Goal: Task Accomplishment & Management: Use online tool/utility

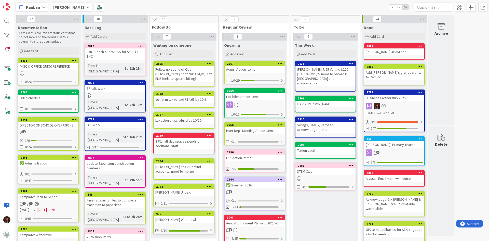
click at [310, 152] on div "2809 Tuition audit" at bounding box center [325, 150] width 61 height 17
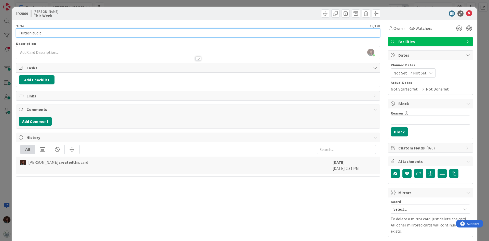
click at [88, 31] on input "Tuition audit" at bounding box center [198, 32] width 364 height 9
type input "Tuition audit & QB Invoice audit"
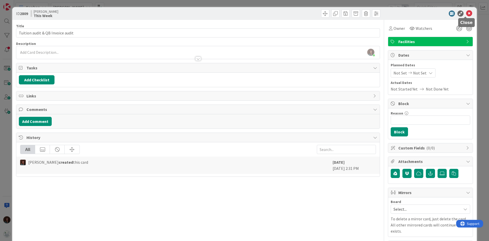
click at [466, 14] on icon at bounding box center [469, 13] width 6 height 6
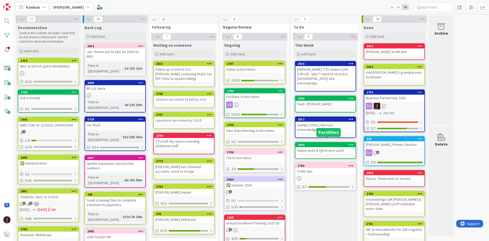
click at [320, 143] on div "2809" at bounding box center [327, 145] width 58 height 4
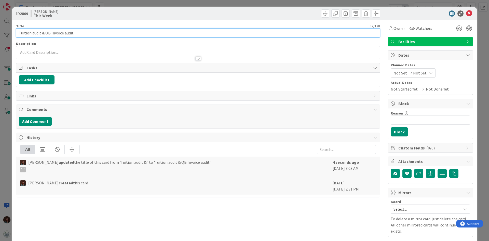
click at [85, 33] on input "Tuition audit & QB Invoice audit" at bounding box center [198, 32] width 364 height 9
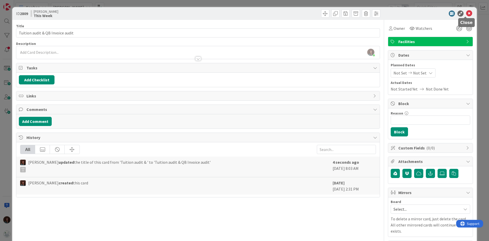
click at [466, 12] on icon at bounding box center [469, 13] width 6 height 6
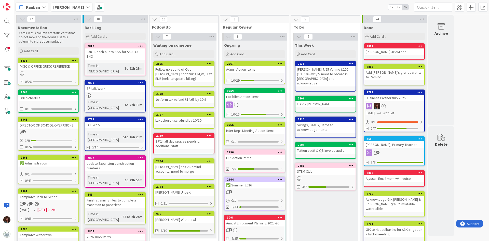
click at [263, 70] on div "Admin Action Items" at bounding box center [255, 69] width 60 height 7
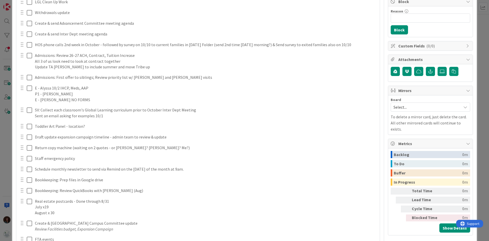
scroll to position [229, 0]
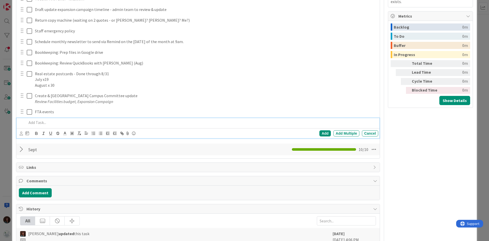
click at [56, 125] on p at bounding box center [202, 123] width 350 height 6
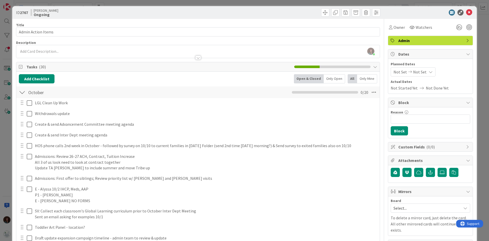
scroll to position [0, 0]
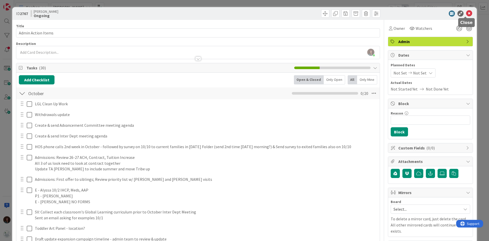
click at [467, 12] on icon at bounding box center [469, 13] width 6 height 6
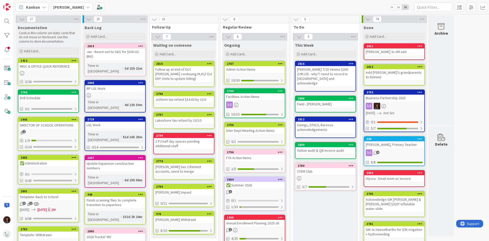
click at [348, 97] on div at bounding box center [351, 99] width 9 height 4
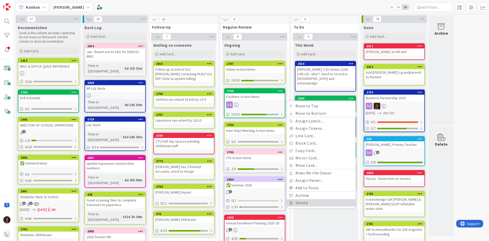
click at [316, 199] on link "Delete" at bounding box center [321, 202] width 69 height 7
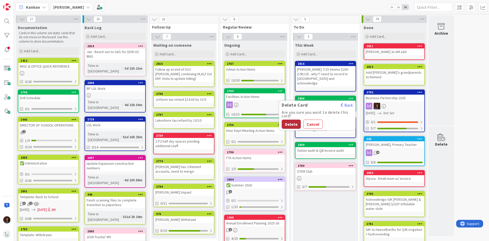
click at [292, 120] on button "Delete" at bounding box center [291, 124] width 19 height 9
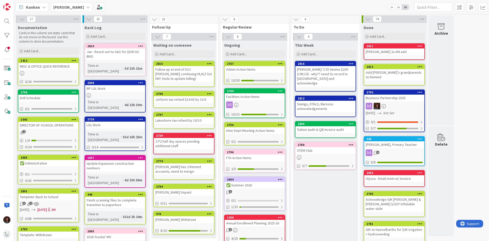
click at [67, 8] on b "[PERSON_NAME]" at bounding box center [68, 7] width 31 height 5
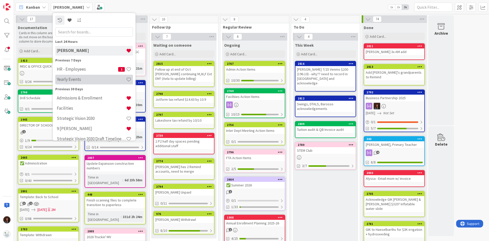
click at [78, 81] on h4 "Yearly Events" at bounding box center [91, 79] width 69 height 5
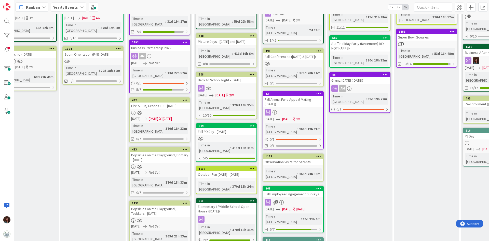
scroll to position [0, 358]
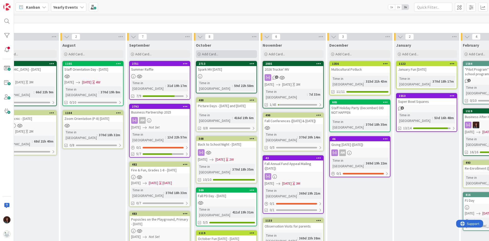
click at [222, 53] on div "Add Card..." at bounding box center [226, 54] width 61 height 8
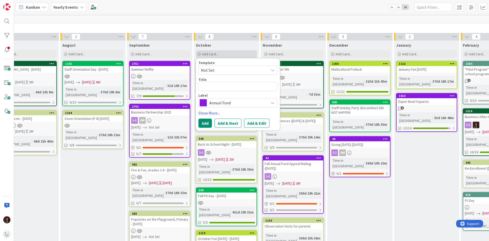
type textarea "x"
type textarea "A"
type textarea "x"
type textarea "AF"
type textarea "x"
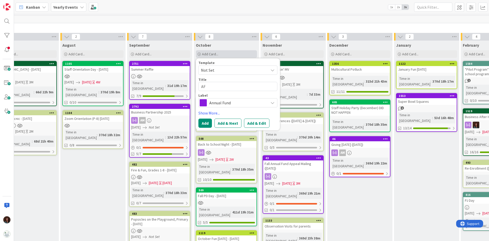
type textarea "AF"
type textarea "x"
type textarea "AF W"
type textarea "x"
type textarea "AF Wr"
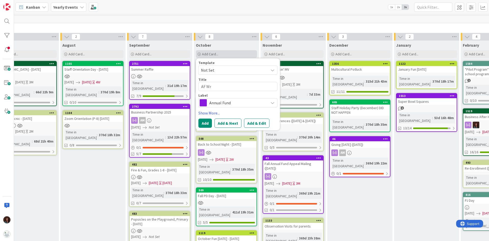
type textarea "x"
type textarea "AF Wri"
type textarea "x"
type textarea "AF Writ"
type textarea "x"
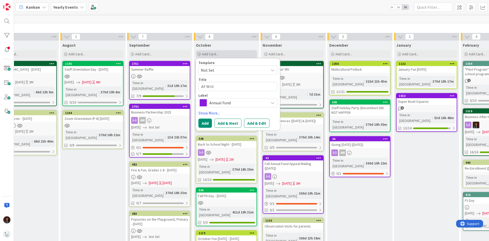
type textarea "AF Writi"
type textarea "x"
type textarea "AF Writin"
type textarea "x"
type textarea "AF Writing"
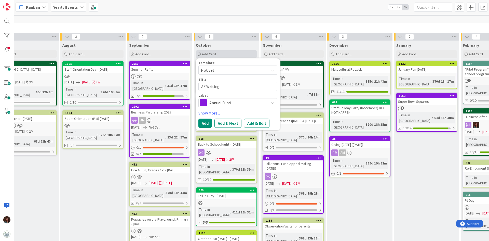
type textarea "x"
type textarea "AF Writing P"
type textarea "x"
type textarea "AF Writing Pa"
type textarea "x"
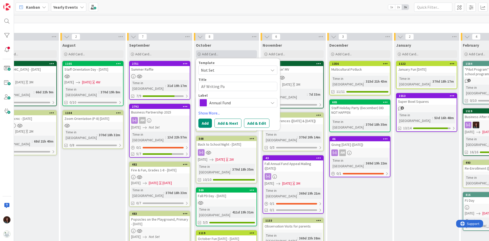
type textarea "AF Writing Par"
type textarea "x"
type textarea "AF Writing Part"
type textarea "x"
type textarea "AF Writing Party"
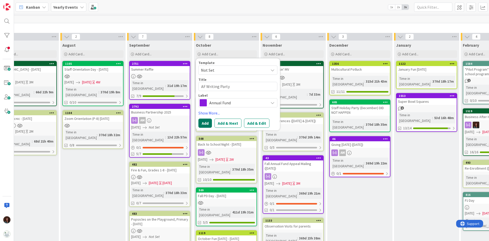
click at [199, 122] on button "Add" at bounding box center [206, 123] width 14 height 9
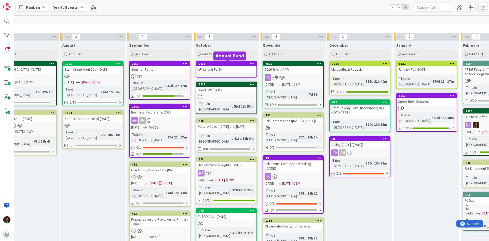
click at [227, 64] on div "2818" at bounding box center [228, 64] width 58 height 4
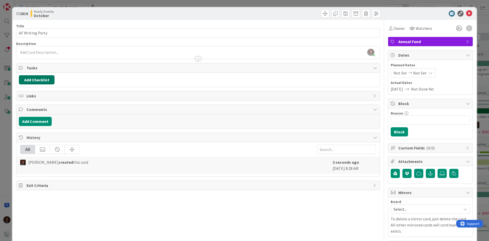
click at [41, 77] on button "Add Checklist" at bounding box center [37, 79] width 36 height 9
type input "To Do"
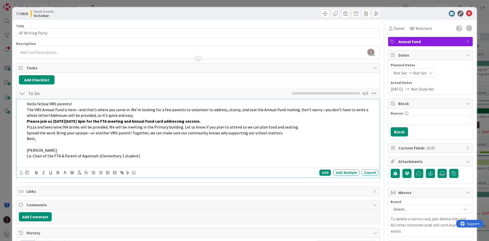
click at [28, 102] on span "Hello fellow VMS parents!" at bounding box center [49, 103] width 45 height 5
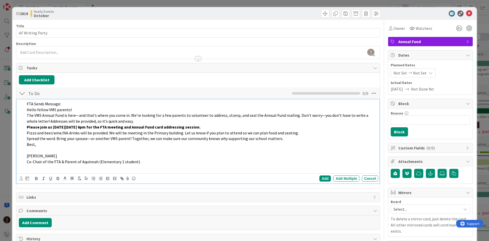
click at [116, 168] on p at bounding box center [202, 168] width 350 height 6
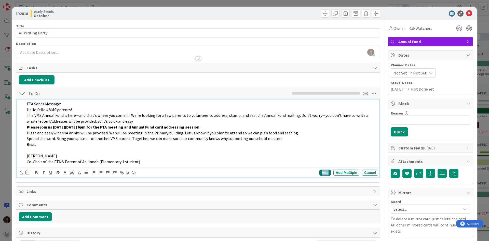
click at [321, 172] on div "Add" at bounding box center [325, 173] width 11 height 6
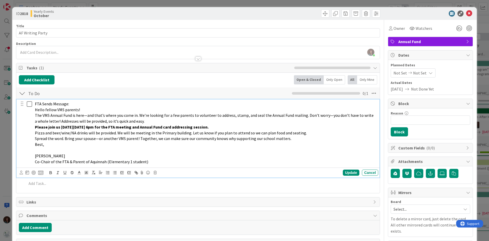
click at [80, 105] on p "FTA Sends Message:" at bounding box center [206, 104] width 342 height 6
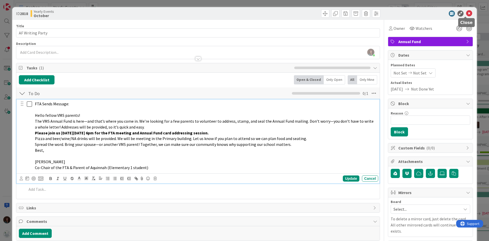
click at [467, 12] on icon at bounding box center [469, 13] width 6 height 6
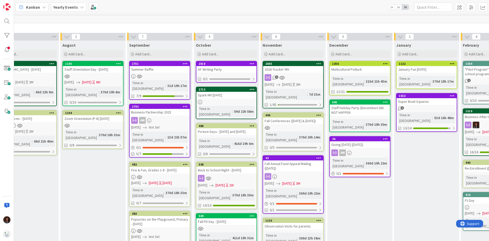
click at [254, 64] on icon at bounding box center [252, 64] width 5 height 4
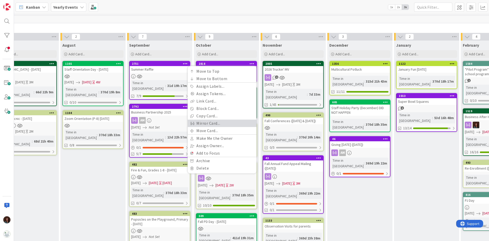
click at [226, 120] on link "Mirror Card..." at bounding box center [222, 123] width 69 height 7
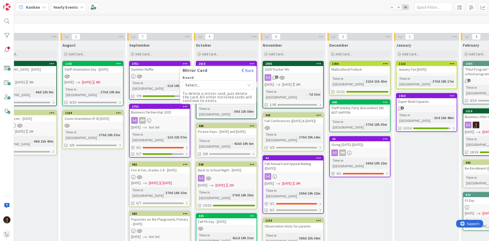
click at [193, 81] on div "Select..." at bounding box center [218, 84] width 71 height 9
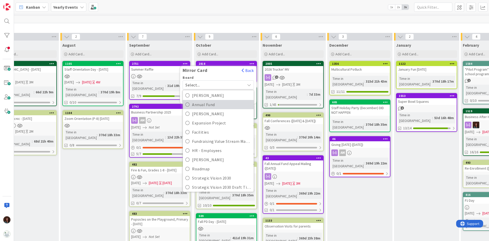
scroll to position [76, 0]
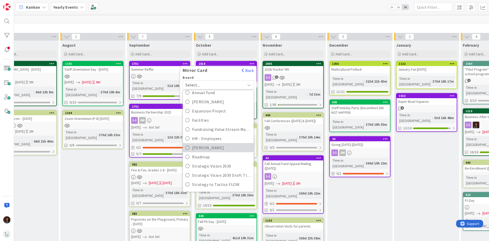
click at [208, 150] on span "[PERSON_NAME]" at bounding box center [221, 148] width 59 height 8
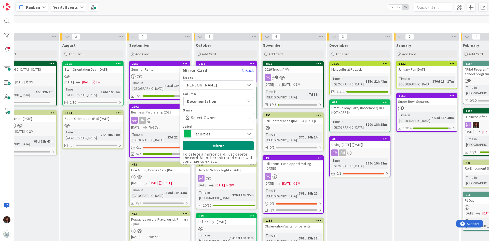
click at [221, 99] on span "Documentation" at bounding box center [206, 101] width 38 height 7
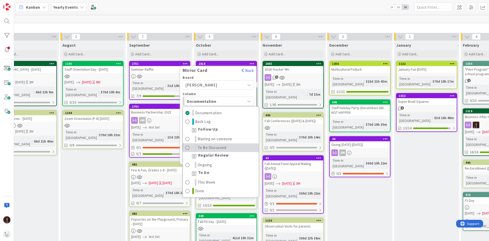
click at [218, 146] on span "To Be Discussed" at bounding box center [212, 148] width 29 height 6
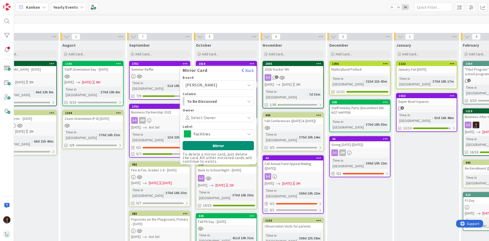
click at [218, 117] on span at bounding box center [230, 117] width 28 height 4
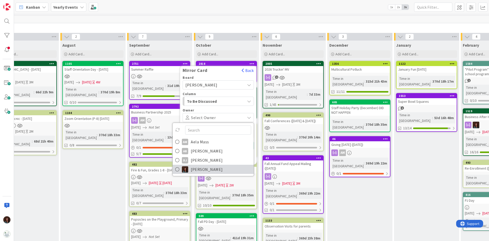
click at [215, 170] on span "[PERSON_NAME]" at bounding box center [207, 169] width 32 height 8
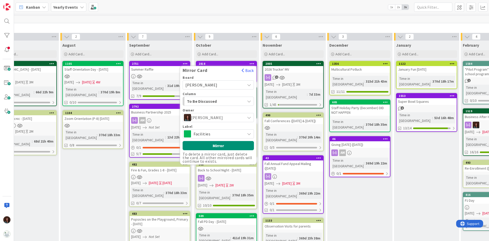
click at [222, 131] on span "Facilities" at bounding box center [218, 133] width 49 height 7
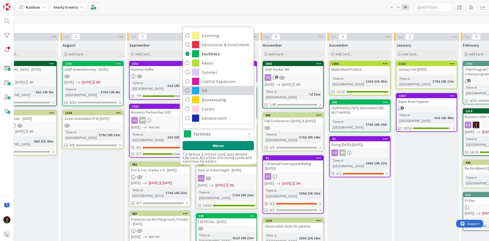
scroll to position [18, 0]
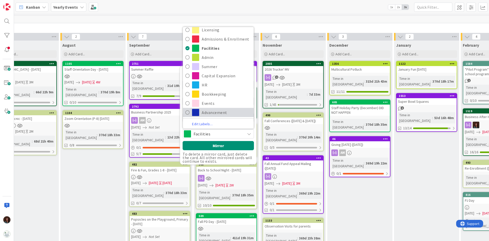
click at [221, 114] on span "Advancement" at bounding box center [226, 113] width 49 height 8
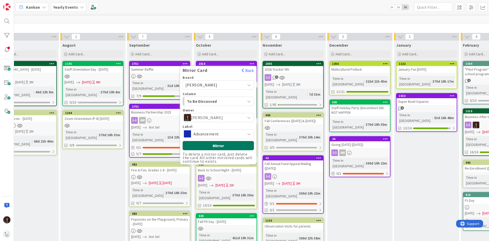
click at [229, 147] on button "Mirror" at bounding box center [218, 145] width 71 height 9
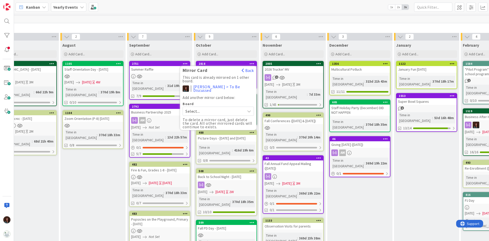
click at [214, 21] on div "60" at bounding box center [360, 20] width 870 height 8
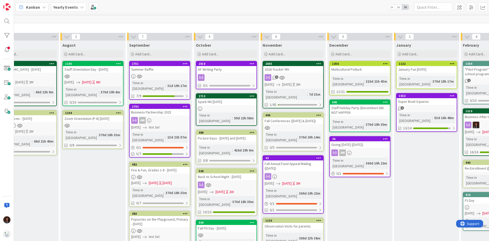
click at [68, 5] on b "Yearly Events" at bounding box center [65, 7] width 25 height 5
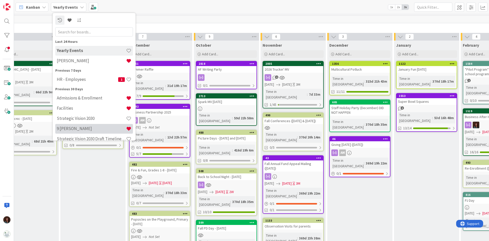
click at [83, 125] on div "9 [PERSON_NAME]" at bounding box center [94, 129] width 78 height 10
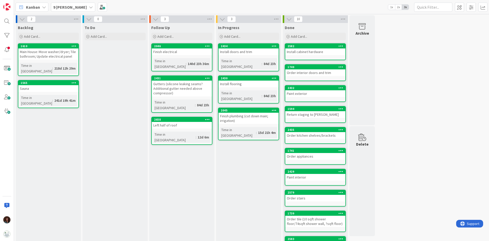
click at [179, 52] on div "Finish electrical" at bounding box center [182, 51] width 60 height 7
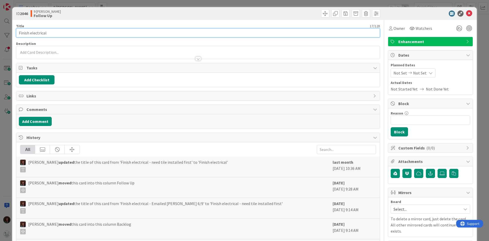
drag, startPoint x: 31, startPoint y: 32, endPoint x: -34, endPoint y: 31, distance: 64.8
click at [0, 31] on html "Kanban 9 [PERSON_NAME] 1x 2x 3x 2 Backlog Add Card... 1610 Main House: Move was…" at bounding box center [244, 120] width 489 height 241
click at [56, 32] on input "Electrical" at bounding box center [198, 32] width 364 height 9
type input "Electrical outlet by front door"
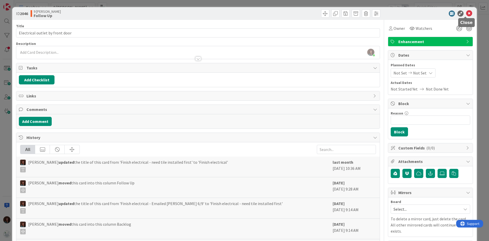
click at [466, 14] on icon at bounding box center [469, 13] width 6 height 6
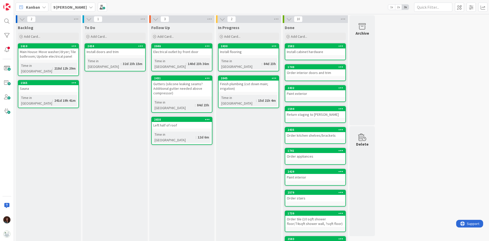
click at [122, 55] on div "Install doors and trim" at bounding box center [115, 51] width 60 height 7
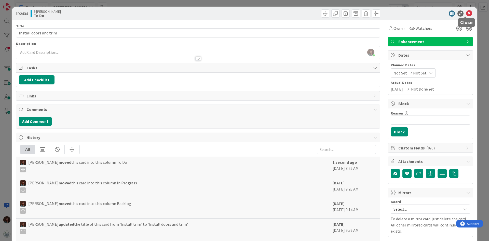
click at [466, 14] on icon at bounding box center [469, 13] width 6 height 6
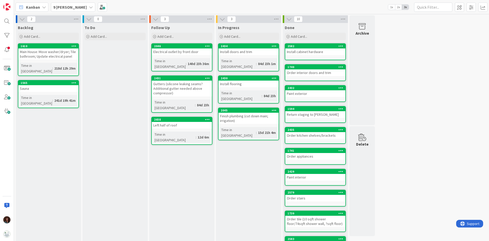
click at [63, 7] on b "9 [PERSON_NAME]" at bounding box center [70, 7] width 34 height 5
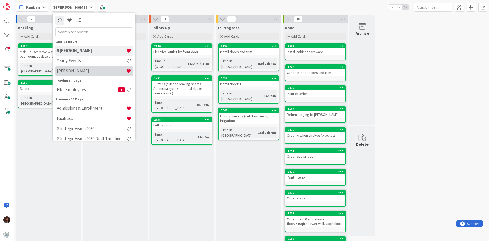
click at [78, 70] on h4 "[PERSON_NAME]" at bounding box center [91, 70] width 69 height 5
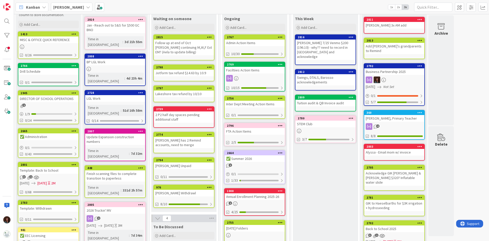
scroll to position [127, 0]
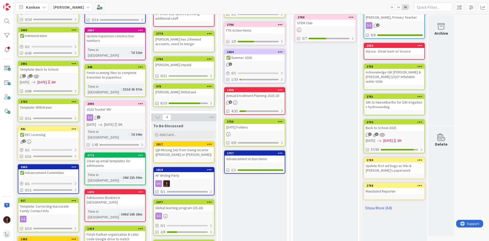
click at [187, 176] on div "AF Writing Party" at bounding box center [184, 175] width 60 height 7
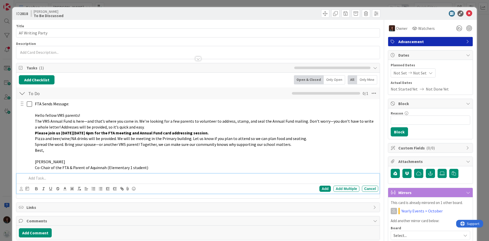
click at [62, 182] on div at bounding box center [202, 178] width 354 height 9
click at [320, 188] on div "Add" at bounding box center [325, 189] width 11 height 6
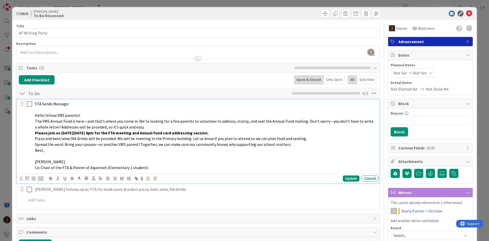
click at [34, 103] on div "FTA Sends Message: Hello fellow VMS parents! The VMS Annual Fund is here—and th…" at bounding box center [206, 135] width 346 height 73
click at [90, 105] on p "FTA Sends Message:" at bounding box center [206, 104] width 342 height 6
click at [88, 102] on p "FTA Sends Message (" at bounding box center [206, 104] width 342 height 6
click at [90, 160] on p "[PERSON_NAME]" at bounding box center [206, 162] width 342 height 6
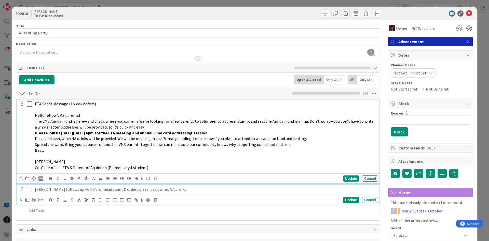
click at [106, 190] on p "[PERSON_NAME] follows up w/ FTA for head count & orders pizza, beer, wine, NA d…" at bounding box center [206, 189] width 342 height 6
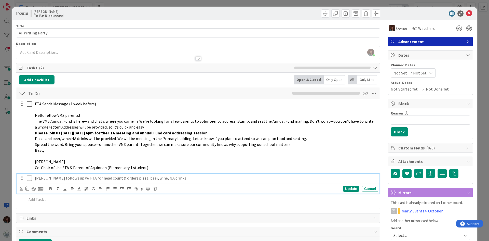
click at [179, 177] on p "[PERSON_NAME] follows up w/ FTA for head count & orders pizza, beer, wine, NA d…" at bounding box center [206, 178] width 342 height 6
click at [347, 184] on div "Update Cancel" at bounding box center [198, 189] width 363 height 10
click at [348, 188] on div "Update" at bounding box center [351, 189] width 17 height 6
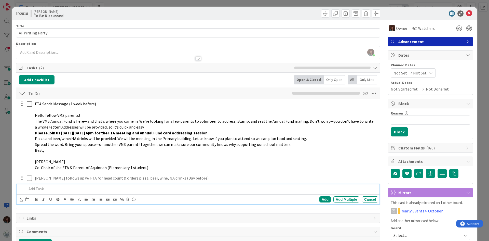
click at [88, 190] on p at bounding box center [202, 189] width 350 height 6
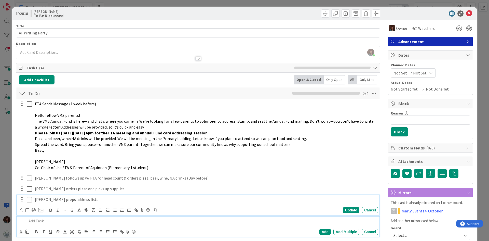
click at [86, 198] on p "[PERSON_NAME] preps address lists" at bounding box center [206, 200] width 342 height 6
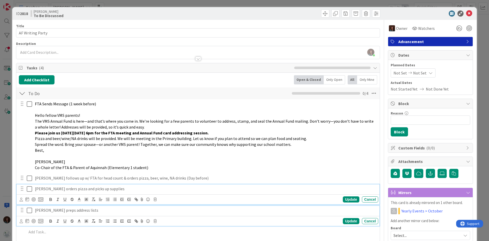
click at [109, 188] on p "[PERSON_NAME] orders pizza and picks up supplies" at bounding box center [206, 189] width 342 height 6
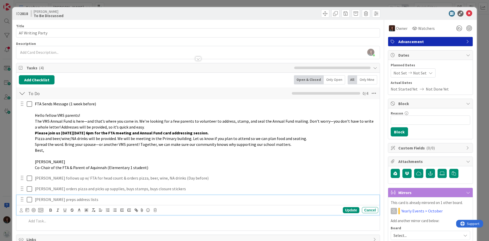
click at [89, 200] on p "[PERSON_NAME] preps address lists" at bounding box center [206, 200] width 342 height 6
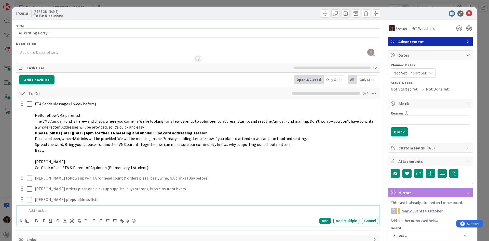
click at [50, 210] on p at bounding box center [202, 210] width 350 height 6
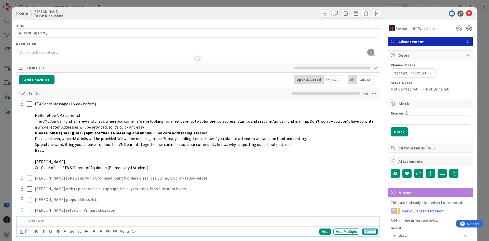
click at [369, 233] on div "Cancel" at bounding box center [370, 231] width 16 height 6
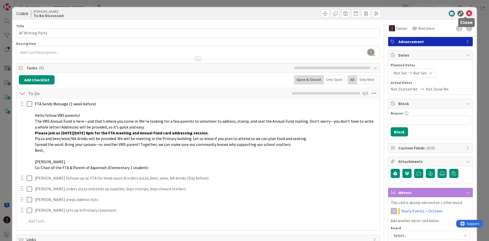
click at [466, 12] on icon at bounding box center [469, 13] width 6 height 6
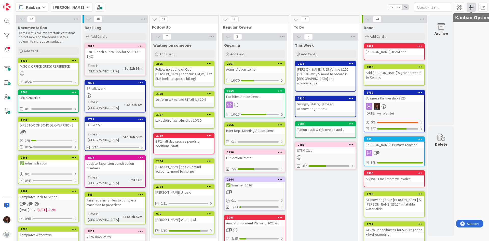
click at [472, 8] on span at bounding box center [471, 7] width 9 height 9
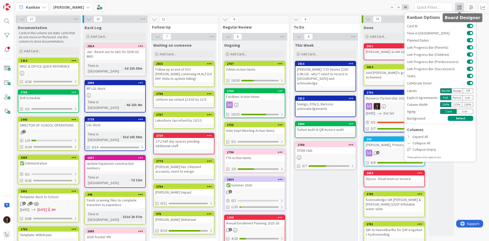
click at [461, 7] on span at bounding box center [459, 7] width 9 height 9
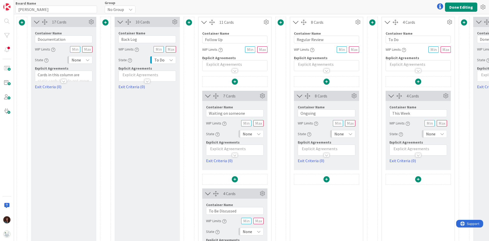
click at [280, 22] on span at bounding box center [281, 22] width 6 height 6
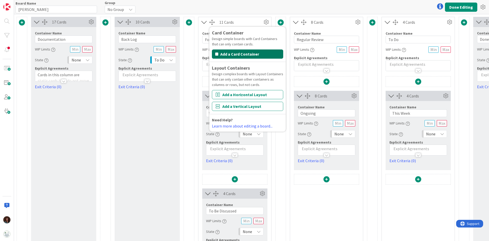
click at [245, 52] on button "Add a Card Container" at bounding box center [247, 53] width 71 height 9
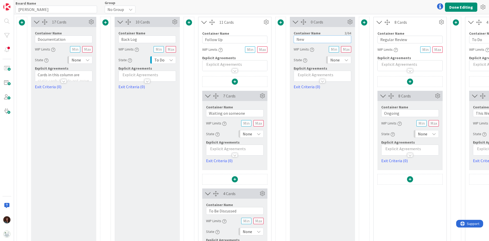
click at [310, 38] on input "New" at bounding box center [323, 39] width 58 height 8
type input "Coming Up"
click at [458, 4] on button "Done Editing" at bounding box center [461, 7] width 32 height 9
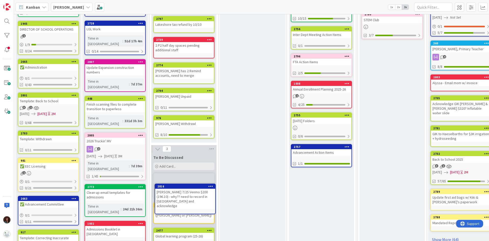
scroll to position [103, 0]
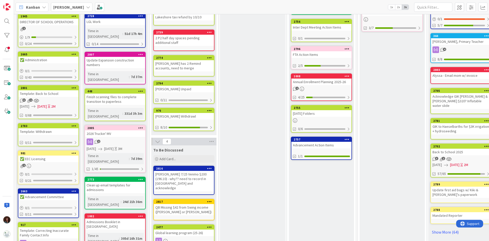
click at [185, 176] on div "[PERSON_NAME] 7/25 Venmo $200 (196.10) - why?? need to record in [GEOGRAPHIC_DA…" at bounding box center [184, 181] width 60 height 20
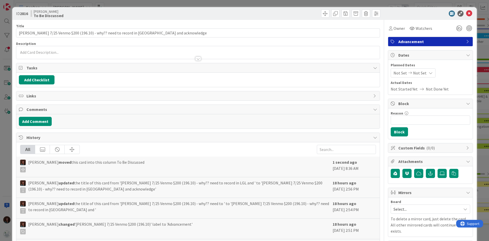
click at [403, 45] on div "Advancement" at bounding box center [430, 41] width 85 height 9
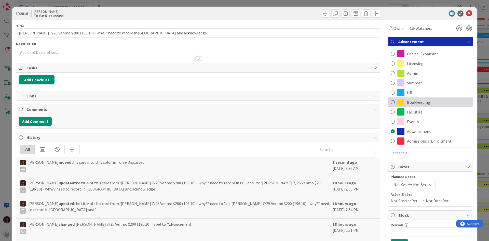
click at [420, 102] on span "Bookkeeping" at bounding box center [418, 102] width 23 height 6
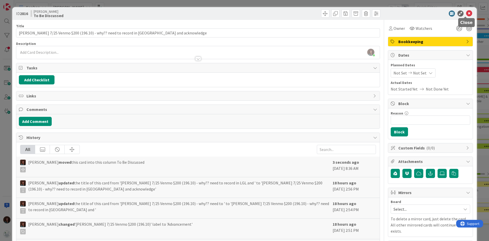
click at [466, 15] on icon at bounding box center [469, 13] width 6 height 6
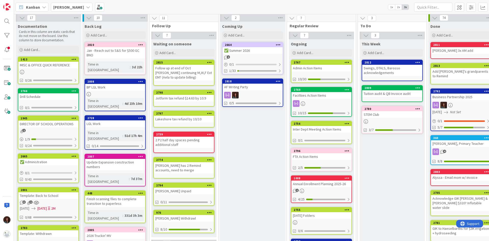
click at [385, 69] on div "Swings, DTALS, Barosso acknowledgements" at bounding box center [392, 70] width 60 height 11
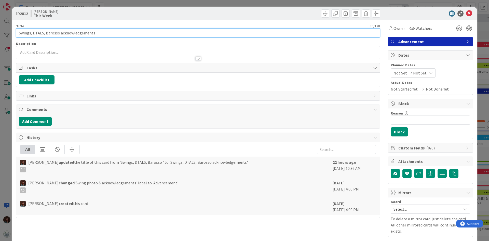
click at [21, 33] on input "Swings, DTALS, Barosso acknowledgements" at bounding box center [198, 32] width 364 height 9
drag, startPoint x: 83, startPoint y: 33, endPoint x: 151, endPoint y: 42, distance: 68.5
click at [151, 42] on div "Title 52 / 128 Acknowledge: Swings, DTALS, Barosso acknowledgements Description…" at bounding box center [198, 178] width 364 height 317
type input "Acknowledge: Swings, DTALS, Barosso"
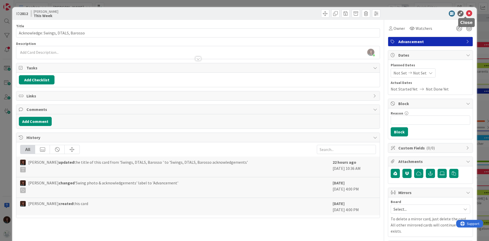
click at [466, 14] on icon at bounding box center [469, 13] width 6 height 6
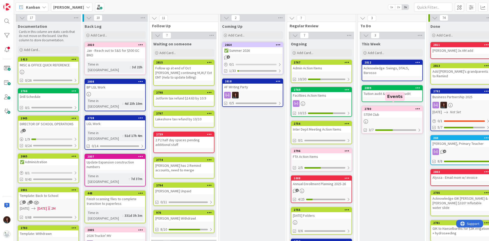
click at [374, 111] on div "STEM Club" at bounding box center [392, 114] width 60 height 7
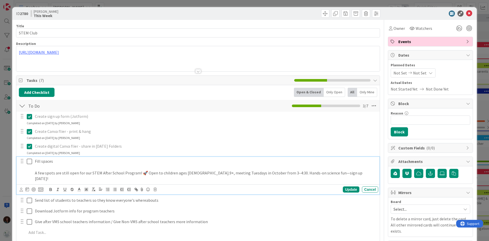
click at [28, 162] on icon at bounding box center [29, 161] width 5 height 6
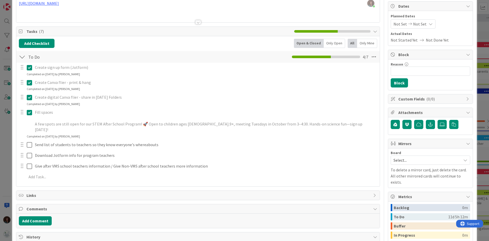
scroll to position [51, 0]
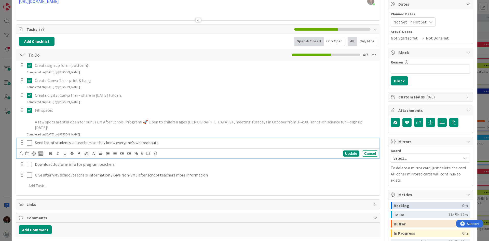
click at [31, 140] on icon at bounding box center [29, 143] width 5 height 6
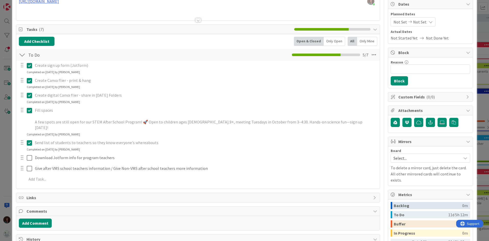
click at [30, 140] on icon at bounding box center [29, 143] width 5 height 6
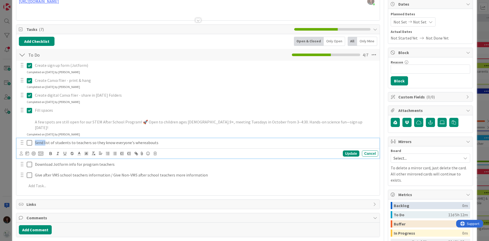
drag, startPoint x: 45, startPoint y: 136, endPoint x: -7, endPoint y: 136, distance: 52.0
click at [0, 136] on html "[PERSON_NAME] 1x 2x 3x 17 Documentation Cards in this column are static cards t…" at bounding box center [244, 120] width 489 height 241
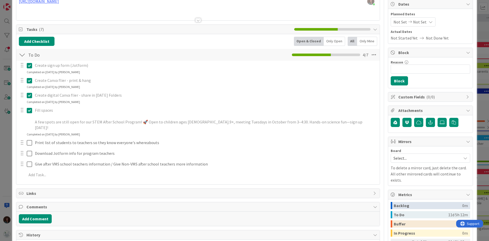
click at [341, 148] on div "Create sign up form (Jotform) Update Cancel Completed on [DATE] by [PERSON_NAME…" at bounding box center [198, 121] width 359 height 121
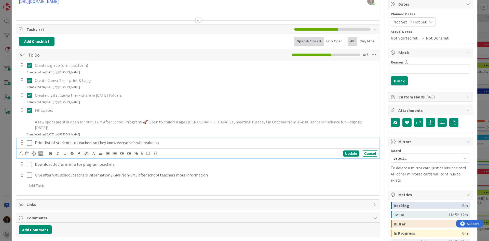
click at [28, 140] on icon at bounding box center [29, 143] width 5 height 6
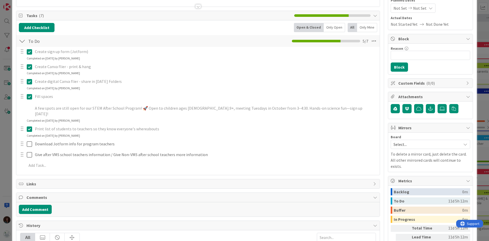
scroll to position [76, 0]
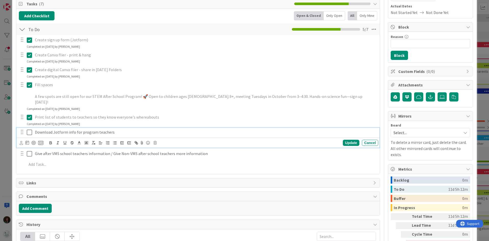
click at [73, 129] on p "Download Jotform info for program teachers" at bounding box center [206, 132] width 342 height 6
click at [155, 141] on icon at bounding box center [155, 143] width 3 height 4
click at [169, 161] on div "Delete" at bounding box center [168, 164] width 19 height 9
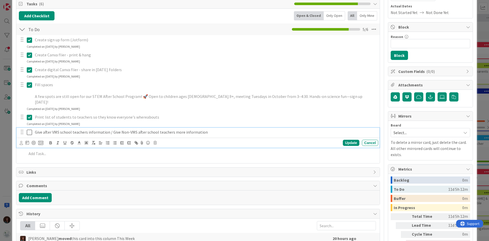
click at [170, 129] on p "Give after VMS school teachers information / Give Non-VMS after school teachers…" at bounding box center [206, 132] width 342 height 6
click at [171, 129] on p "Give after VMS school teachers information / Give Non-VMS after school teachers…" at bounding box center [206, 132] width 342 height 6
click at [349, 140] on div "Update" at bounding box center [351, 143] width 17 height 6
click at [111, 129] on p "Give after VMS school teachers information / Give Non-VMS after school teachers…" at bounding box center [206, 132] width 342 height 6
click at [219, 129] on p "Give after VMS school teachers information (Give Non-VMS after school teachers …" at bounding box center [206, 132] width 342 height 6
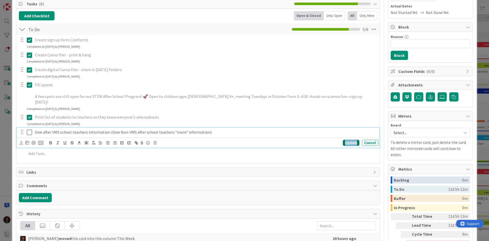
click at [350, 140] on div "Update" at bounding box center [351, 143] width 17 height 6
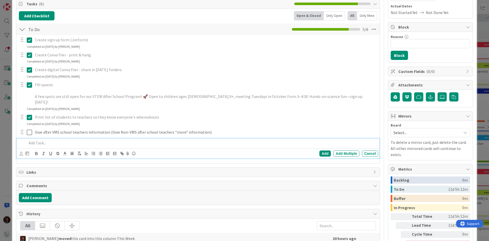
click at [151, 140] on p at bounding box center [202, 143] width 350 height 6
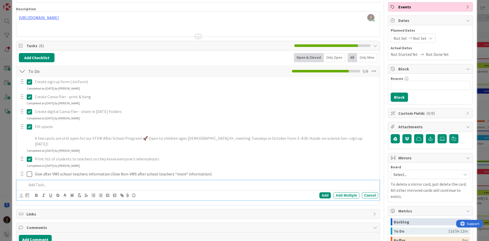
scroll to position [0, 0]
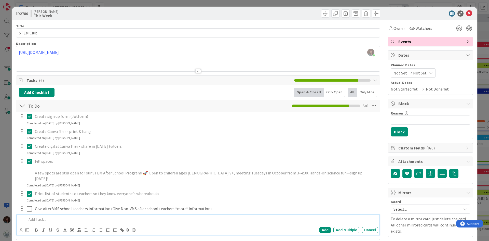
click at [372, 226] on div "Add Add Multiple Cancel" at bounding box center [199, 229] width 359 height 7
click at [370, 227] on div "Cancel" at bounding box center [370, 230] width 16 height 6
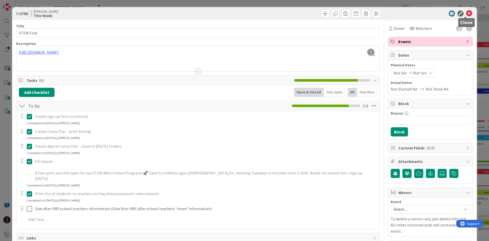
click at [466, 14] on icon at bounding box center [469, 13] width 6 height 6
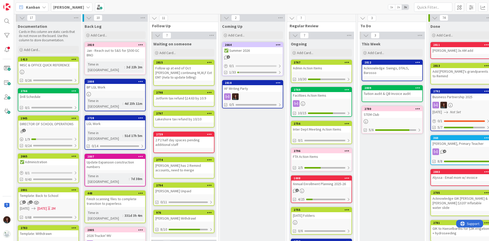
click at [251, 88] on div "AF Writing Party" at bounding box center [253, 88] width 60 height 7
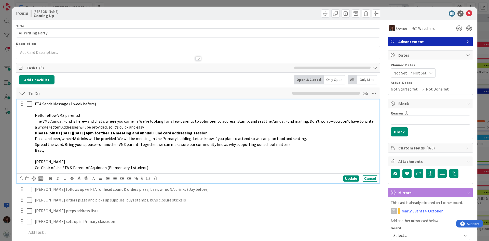
click at [100, 105] on p "FTA Sends Message (1 week before)" at bounding box center [206, 104] width 342 height 6
click at [345, 181] on div "Update" at bounding box center [351, 178] width 17 height 6
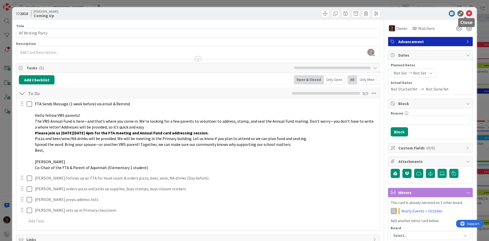
click at [468, 14] on icon at bounding box center [469, 13] width 6 height 6
